Goal: Information Seeking & Learning: Learn about a topic

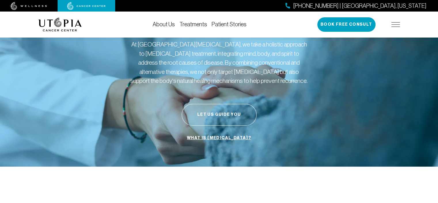
click at [165, 24] on link "About Us" at bounding box center [164, 24] width 22 height 6
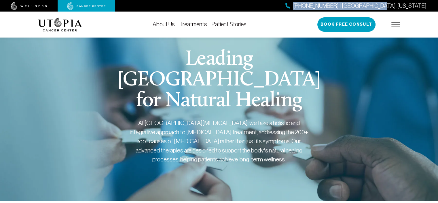
drag, startPoint x: 430, startPoint y: 6, endPoint x: 341, endPoint y: 7, distance: 88.8
click at [341, 7] on div "[PHONE_NUMBER] | [GEOGRAPHIC_DATA], [US_STATE]" at bounding box center [219, 6] width 438 height 12
copy span "[PHONE_NUMBER] | [GEOGRAPHIC_DATA], [US_STATE]"
click at [196, 24] on link "Treatments" at bounding box center [194, 24] width 28 height 6
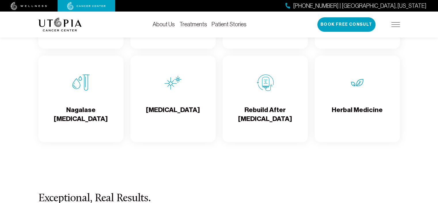
scroll to position [1066, 0]
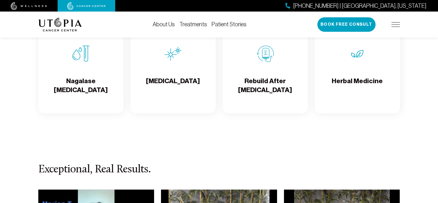
click at [264, 89] on h4 "Rebuild After [MEDICAL_DATA]" at bounding box center [265, 85] width 76 height 19
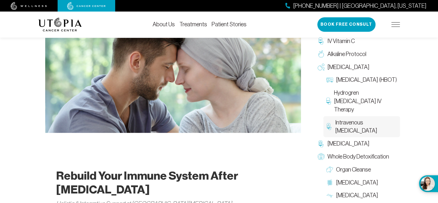
scroll to position [202, 0]
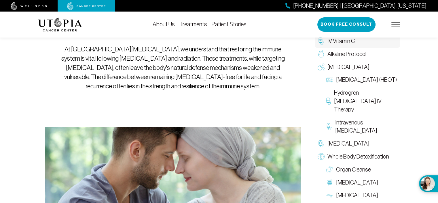
click at [349, 43] on span "IV Vitamin C" at bounding box center [341, 41] width 27 height 8
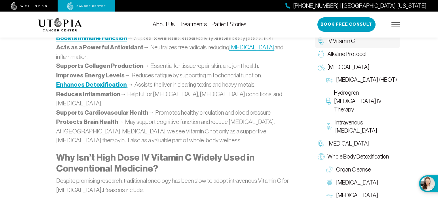
scroll to position [778, 0]
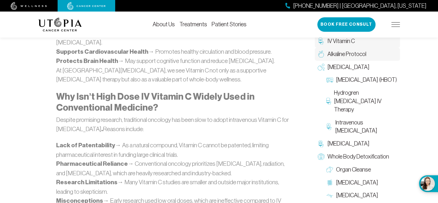
click at [346, 53] on span "Alkaline Protocol" at bounding box center [347, 54] width 39 height 8
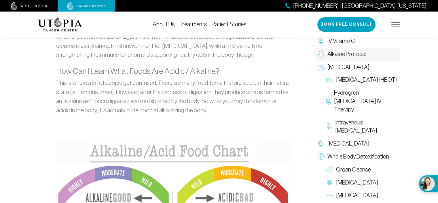
scroll to position [403, 0]
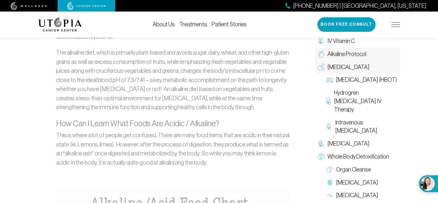
click at [342, 65] on span "[MEDICAL_DATA]" at bounding box center [349, 67] width 42 height 8
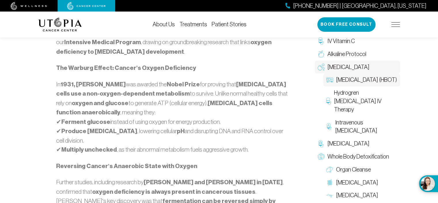
scroll to position [288, 0]
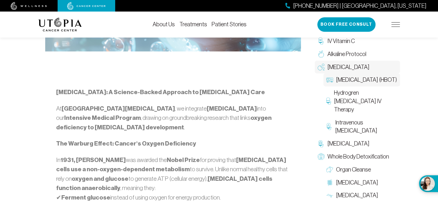
click at [350, 84] on span "[MEDICAL_DATA] (HBOT)" at bounding box center [366, 80] width 61 height 8
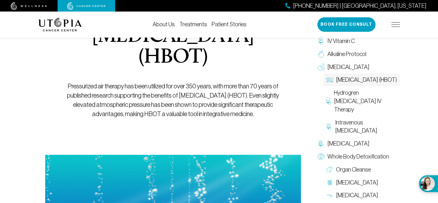
scroll to position [29, 0]
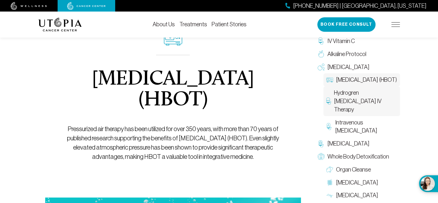
click at [351, 106] on span "Hydrogren [MEDICAL_DATA] IV Therapy" at bounding box center [365, 100] width 63 height 25
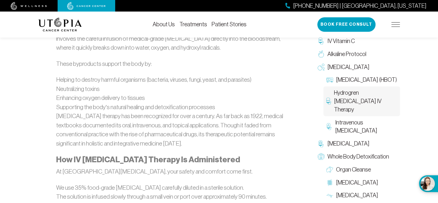
scroll to position [317, 0]
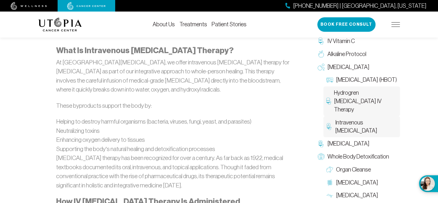
click at [346, 126] on span "Intravenous [MEDICAL_DATA]" at bounding box center [366, 126] width 62 height 17
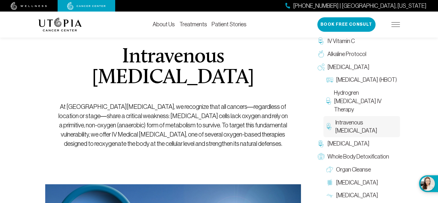
scroll to position [86, 0]
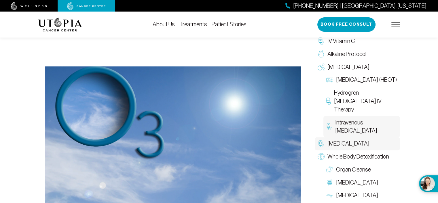
click at [341, 142] on span "[MEDICAL_DATA]" at bounding box center [349, 143] width 42 height 8
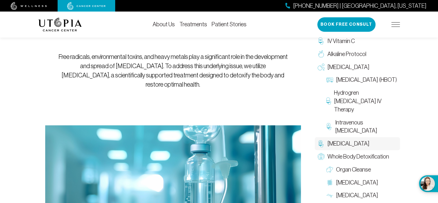
scroll to position [86, 0]
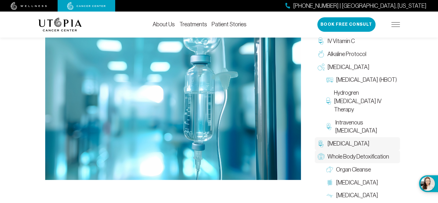
click at [364, 156] on span "Whole Body Detoxification" at bounding box center [359, 156] width 62 height 8
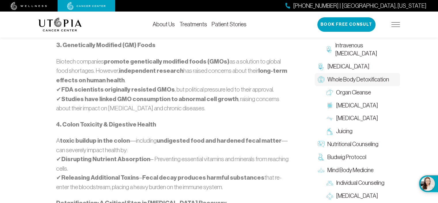
scroll to position [605, 0]
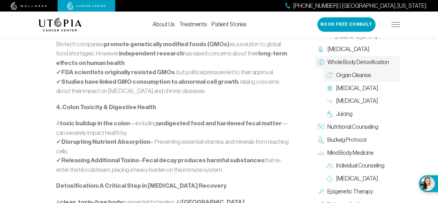
click at [353, 79] on span "Organ Cleanse" at bounding box center [353, 75] width 35 height 8
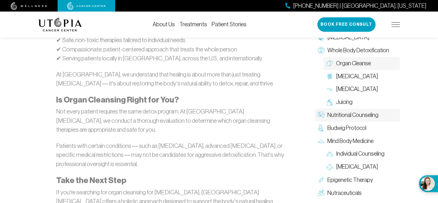
scroll to position [951, 0]
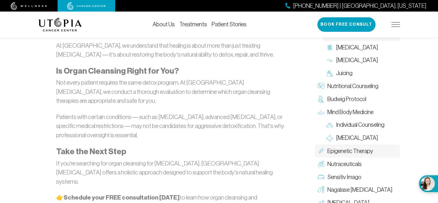
click at [352, 146] on span "Epigenetic Therapy" at bounding box center [351, 150] width 46 height 8
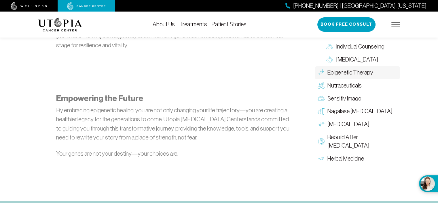
scroll to position [692, 0]
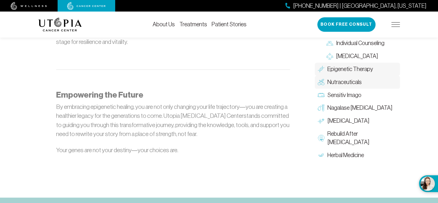
click at [365, 82] on link "Nutraceuticals" at bounding box center [357, 82] width 85 height 13
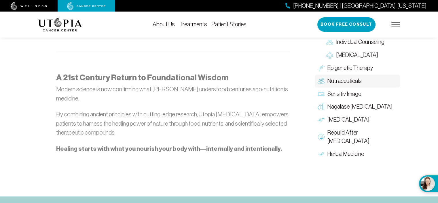
scroll to position [720, 0]
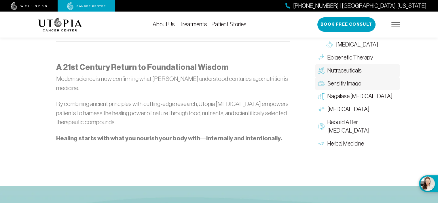
click at [356, 83] on span "Sensitiv Imago" at bounding box center [345, 83] width 34 height 8
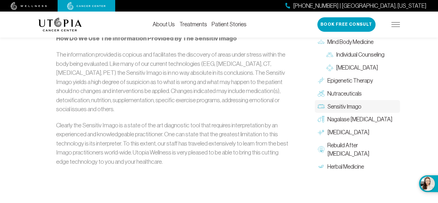
scroll to position [1066, 0]
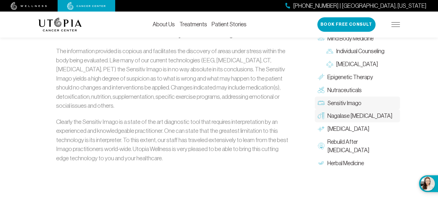
click at [351, 118] on link "Nagalase [MEDICAL_DATA]" at bounding box center [357, 115] width 85 height 13
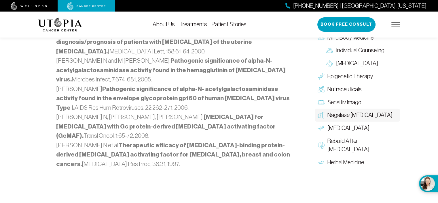
scroll to position [807, 0]
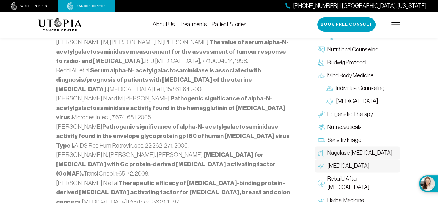
click at [342, 161] on span "[MEDICAL_DATA]" at bounding box center [349, 165] width 42 height 8
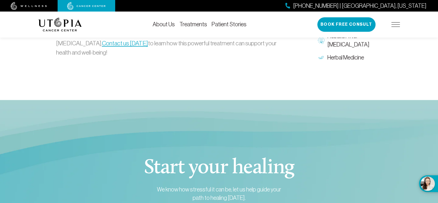
scroll to position [720, 0]
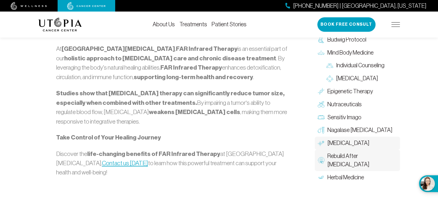
click at [346, 152] on span "Rebuild After [MEDICAL_DATA]" at bounding box center [363, 160] width 70 height 17
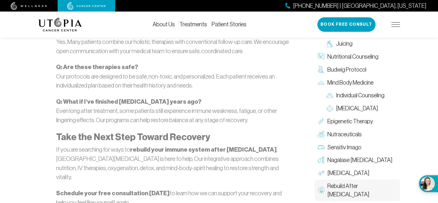
scroll to position [1700, 0]
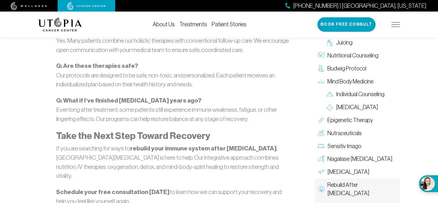
click at [341, 202] on span "Herbal Medicine" at bounding box center [346, 206] width 37 height 8
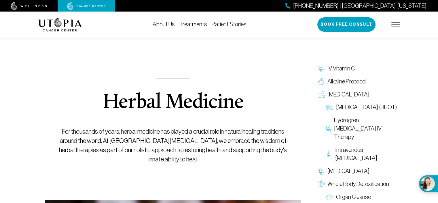
click at [163, 24] on link "About Us" at bounding box center [164, 24] width 22 height 6
